Goal: Transaction & Acquisition: Purchase product/service

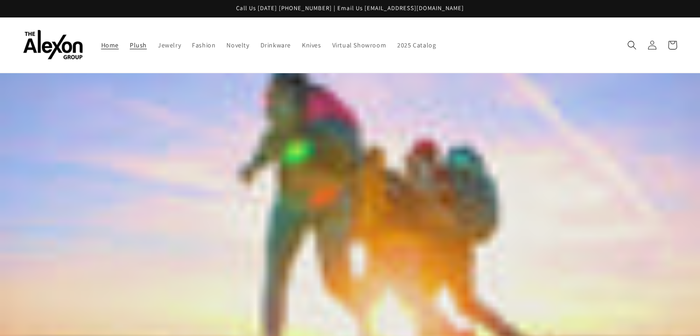
click at [130, 43] on span "Plush" at bounding box center [138, 45] width 17 height 8
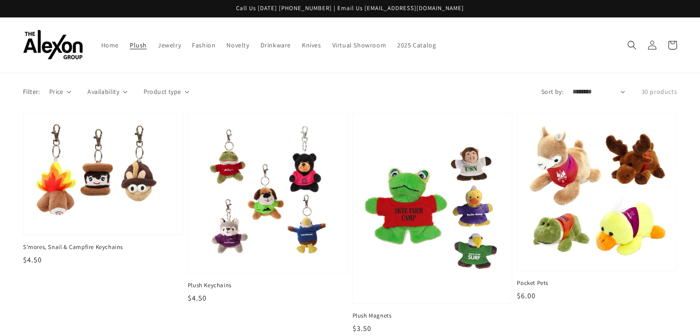
scroll to position [46, 0]
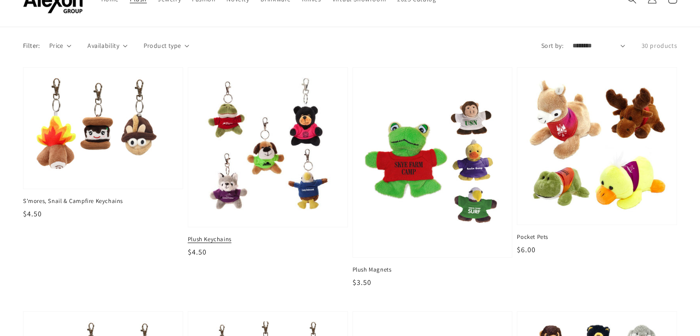
click at [279, 135] on img at bounding box center [267, 147] width 145 height 145
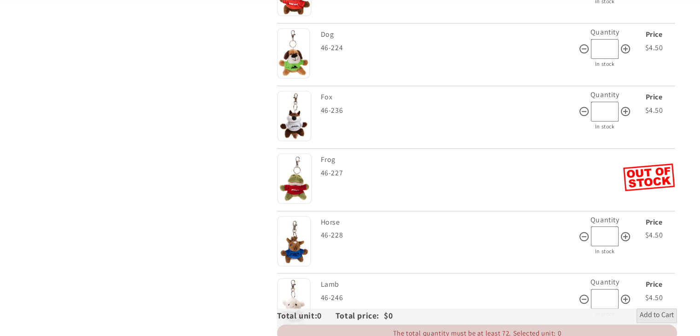
scroll to position [645, 0]
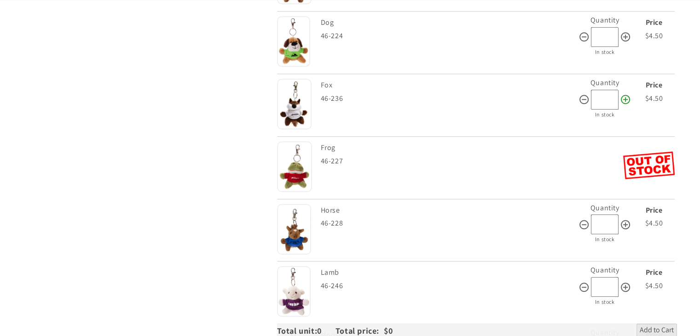
click at [627, 90] on div at bounding box center [625, 100] width 12 height 20
click at [626, 94] on icon at bounding box center [625, 99] width 11 height 11
type input "**"
click at [628, 31] on icon at bounding box center [625, 36] width 11 height 11
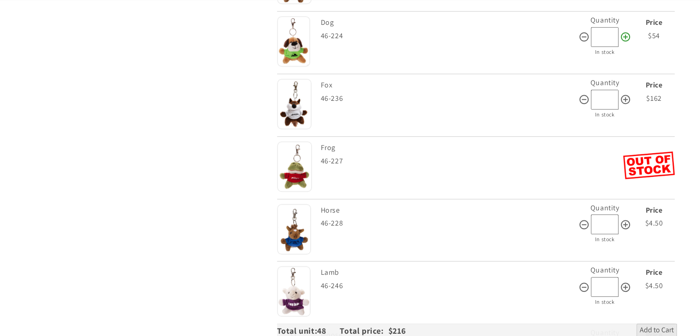
click at [628, 31] on icon at bounding box center [625, 36] width 11 height 11
type input "**"
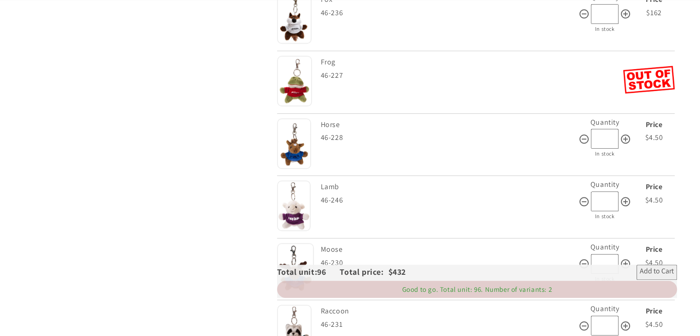
scroll to position [737, 0]
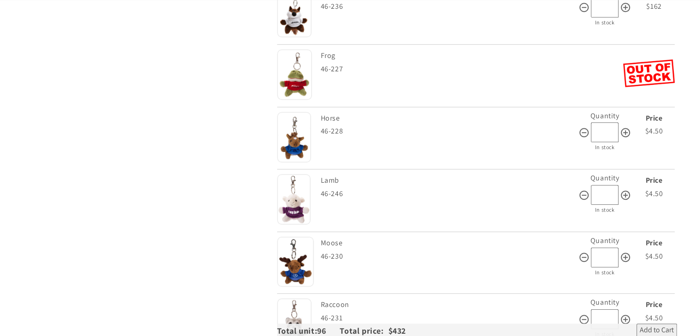
click at [662, 326] on span "Add to Cart" at bounding box center [657, 331] width 34 height 11
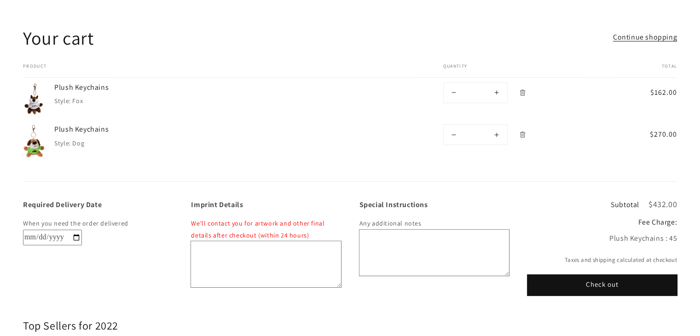
scroll to position [46, 0]
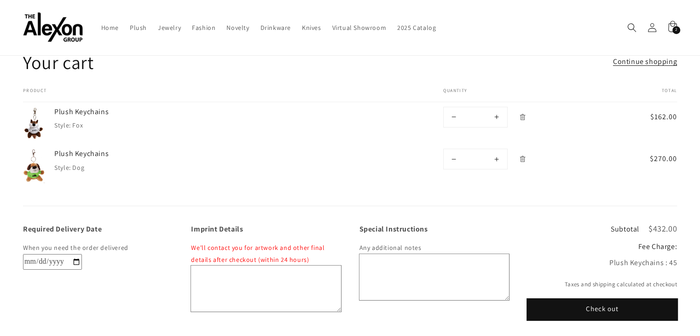
drag, startPoint x: 620, startPoint y: 294, endPoint x: 610, endPoint y: 304, distance: 14.3
click at [620, 299] on button "Check out" at bounding box center [603, 309] width 150 height 21
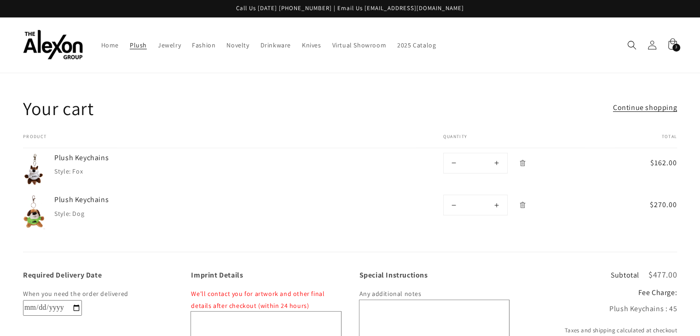
click at [130, 41] on span "Plush" at bounding box center [138, 45] width 17 height 8
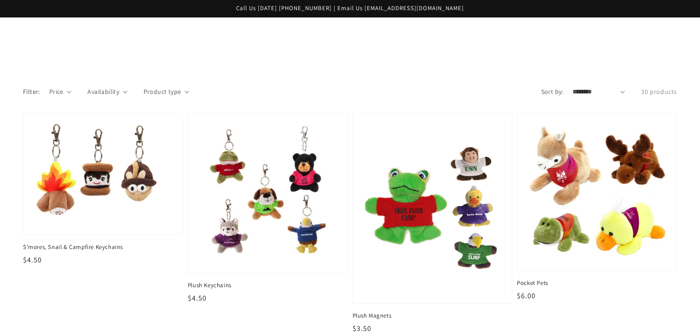
scroll to position [138, 0]
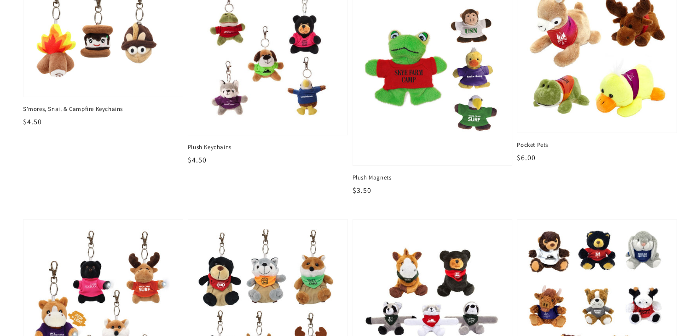
click at [582, 267] on img at bounding box center [597, 302] width 145 height 151
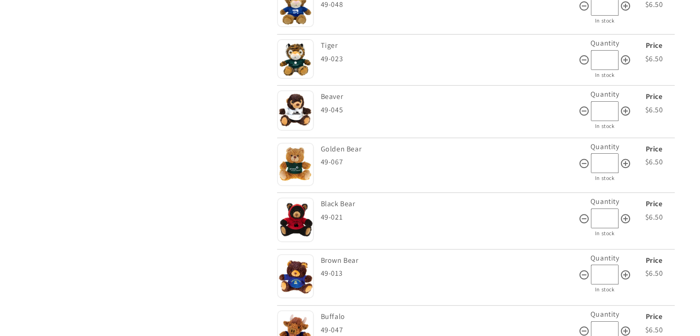
scroll to position [383, 0]
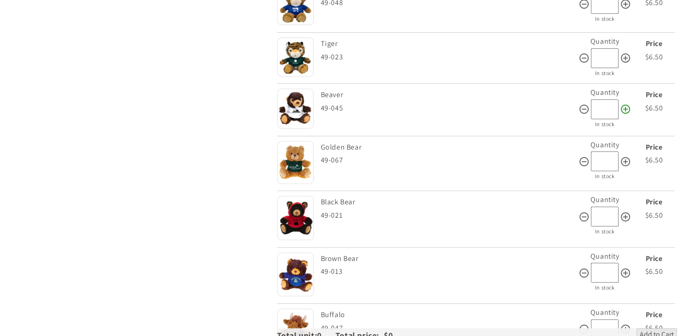
click at [624, 104] on icon at bounding box center [625, 109] width 11 height 11
type input "**"
click at [623, 156] on icon at bounding box center [625, 161] width 11 height 11
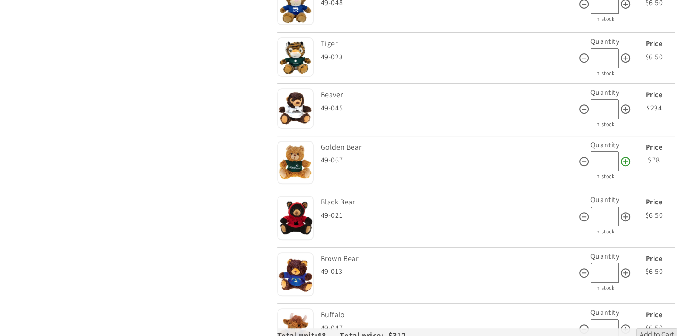
click at [623, 156] on icon at bounding box center [625, 161] width 11 height 11
type input "**"
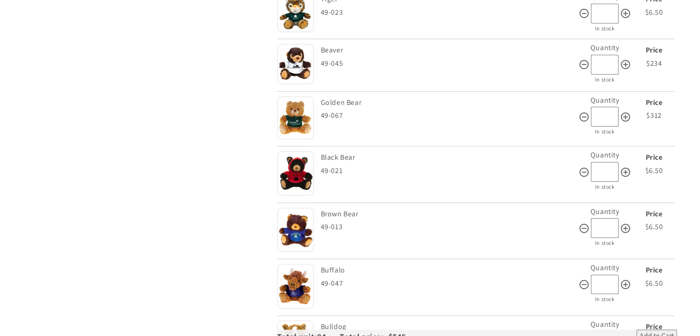
scroll to position [429, 0]
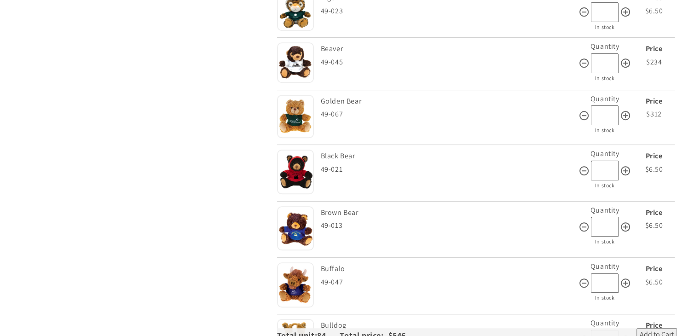
click at [648, 330] on span "Add to Cart" at bounding box center [657, 335] width 34 height 11
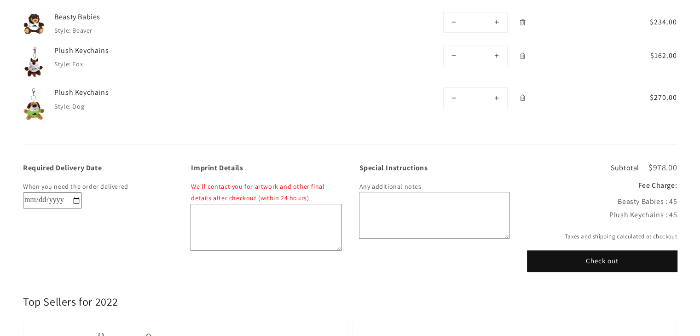
scroll to position [184, 0]
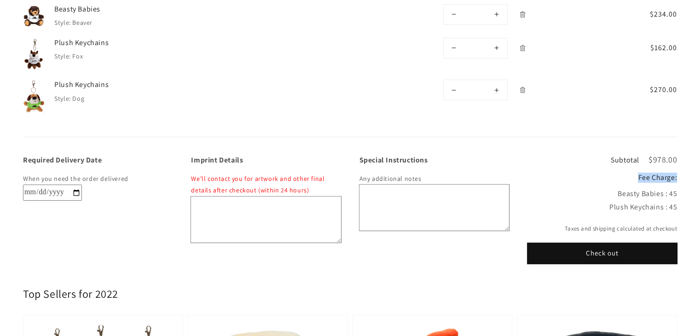
drag, startPoint x: 638, startPoint y: 169, endPoint x: 677, endPoint y: 168, distance: 39.1
click at [677, 168] on div "Required Delivery Date When you need the order delivered Imprint Details We'll …" at bounding box center [350, 200] width 700 height 127
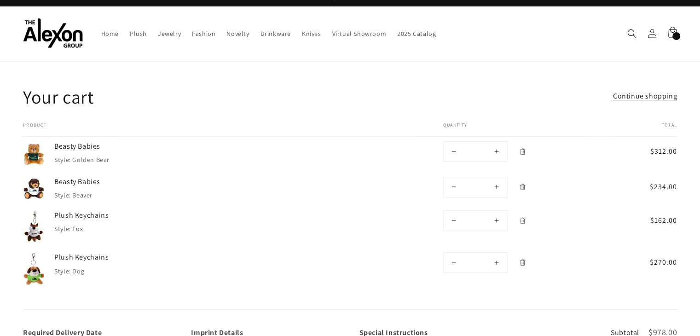
scroll to position [0, 0]
